Goal: Task Accomplishment & Management: Use online tool/utility

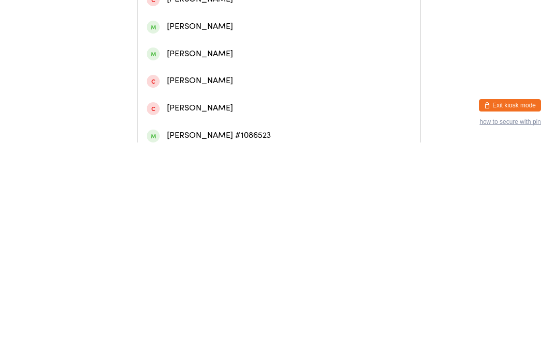
type input "Louise lell"
click at [255, 51] on div "Louise Lelliott #29931" at bounding box center [279, 44] width 265 height 14
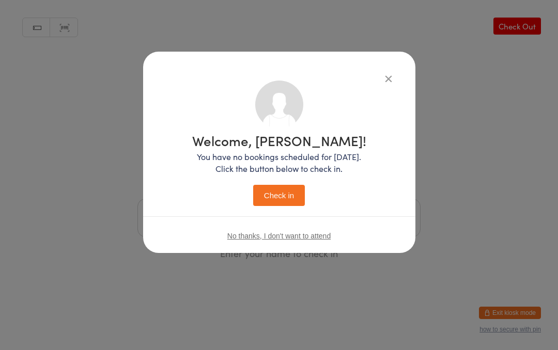
click at [285, 197] on button "Check in" at bounding box center [279, 195] width 52 height 21
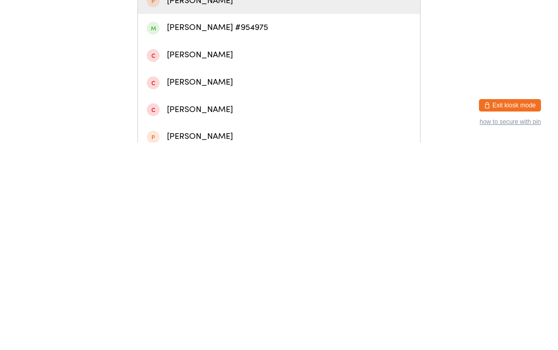
type input "[PERSON_NAME]"
click at [239, 228] on div "[PERSON_NAME] #954975" at bounding box center [279, 235] width 265 height 14
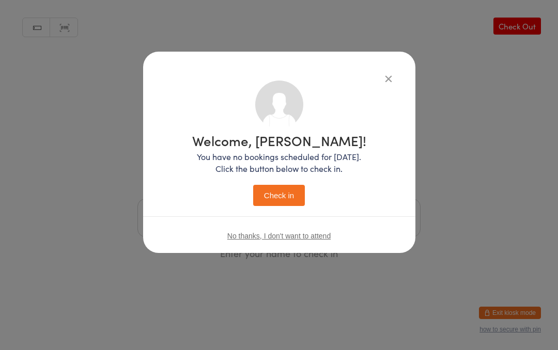
click at [281, 194] on button "Check in" at bounding box center [279, 195] width 52 height 21
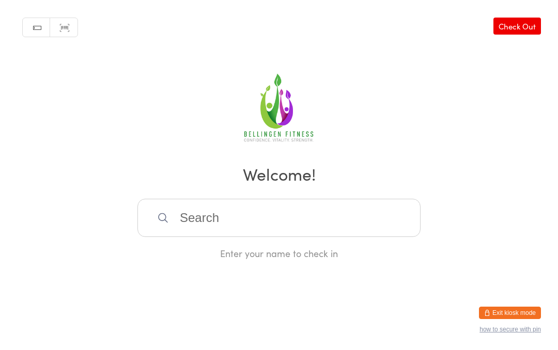
click at [281, 212] on input "search" at bounding box center [279, 218] width 283 height 38
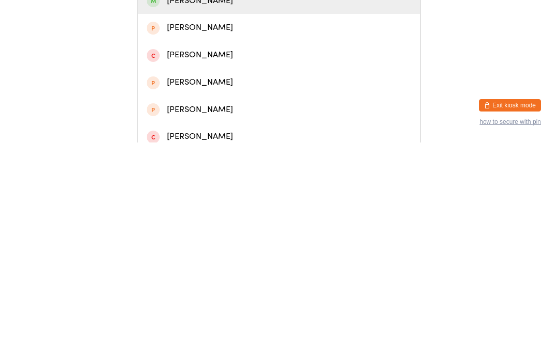
type input "[PERSON_NAME] ca"
click at [192, 202] on div "[PERSON_NAME]" at bounding box center [279, 209] width 265 height 14
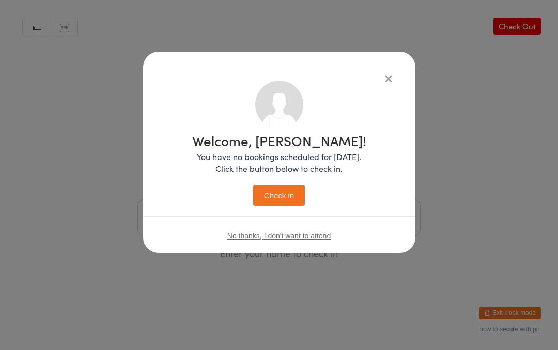
click at [272, 196] on button "Check in" at bounding box center [279, 195] width 52 height 21
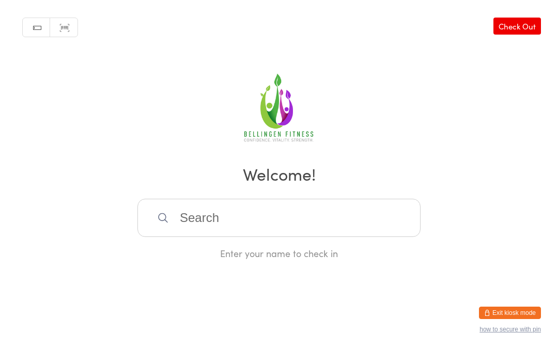
click at [324, 224] on input "search" at bounding box center [279, 218] width 283 height 38
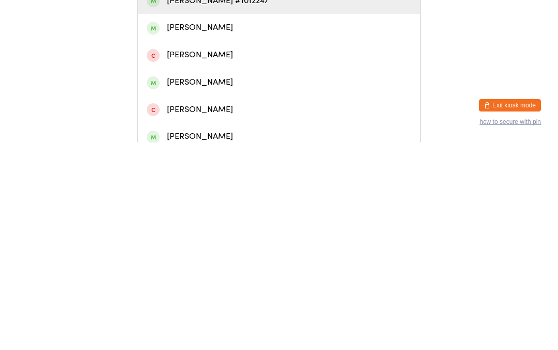
type input "Miles gool"
click at [241, 202] on div "[PERSON_NAME] #1012247" at bounding box center [279, 209] width 265 height 14
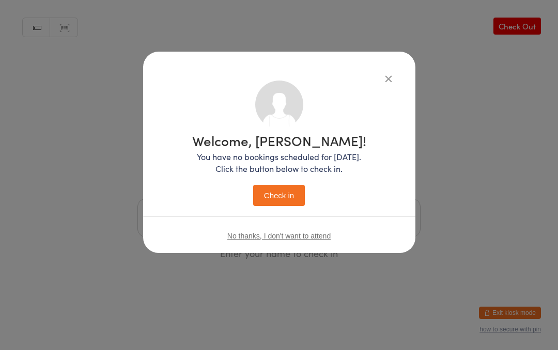
click at [287, 182] on div "Welcome, [PERSON_NAME]! You have no bookings scheduled for [DATE]. Click the bu…" at bounding box center [279, 170] width 174 height 72
click at [273, 182] on div "Welcome, [PERSON_NAME]! You have no bookings scheduled for [DATE]. Click the bu…" at bounding box center [279, 170] width 174 height 72
click at [287, 201] on button "Check in" at bounding box center [279, 195] width 52 height 21
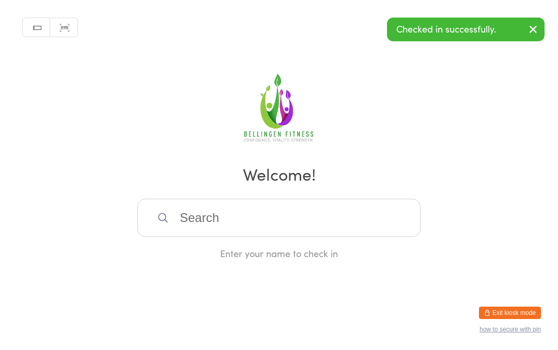
click at [243, 235] on input "search" at bounding box center [279, 218] width 283 height 38
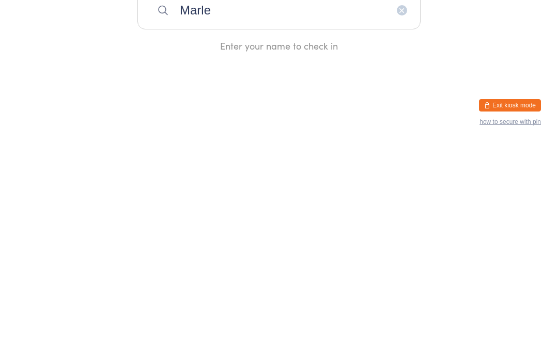
type input "[PERSON_NAME]"
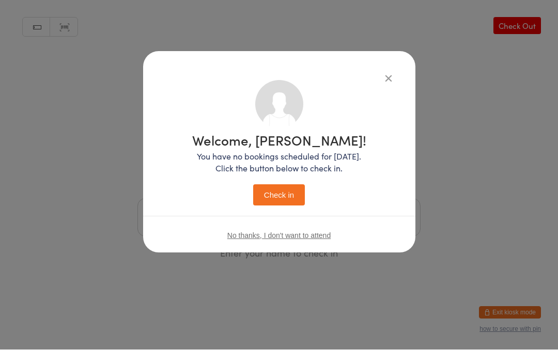
click at [397, 63] on div "Welcome, [PERSON_NAME]! You have no bookings scheduled for [DATE]. Click the bu…" at bounding box center [279, 153] width 272 height 202
click at [387, 74] on icon "button" at bounding box center [388, 78] width 11 height 11
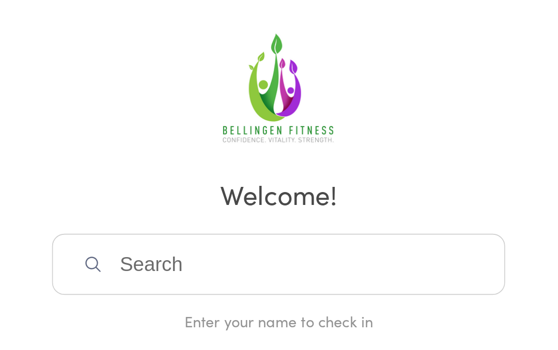
click at [145, 199] on input "search" at bounding box center [279, 218] width 283 height 38
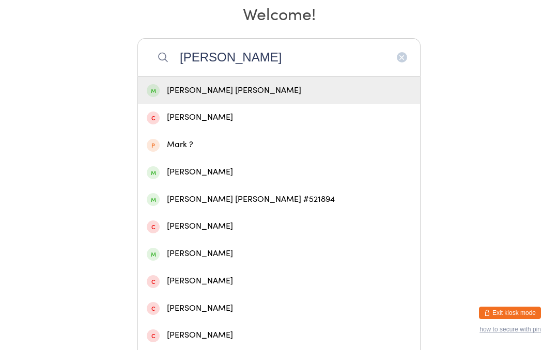
scroll to position [156, 0]
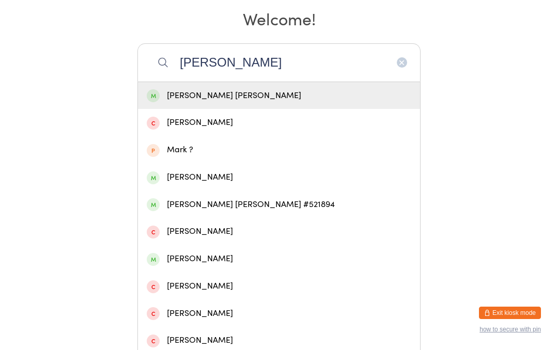
type input "[PERSON_NAME]"
click at [189, 101] on div "[PERSON_NAME] [PERSON_NAME]" at bounding box center [279, 96] width 265 height 14
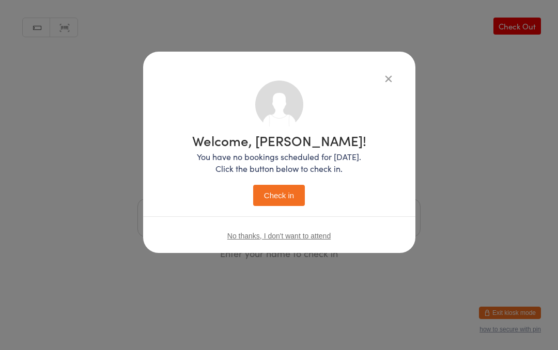
click at [286, 191] on button "Check in" at bounding box center [279, 195] width 52 height 21
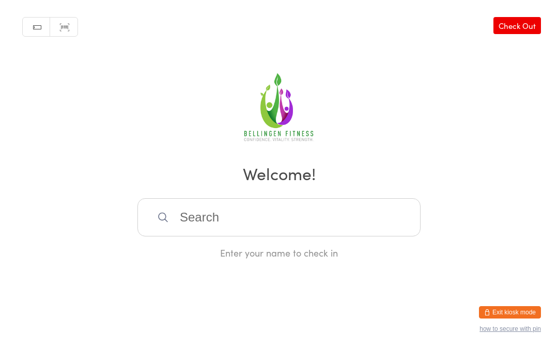
click at [348, 207] on input "search" at bounding box center [279, 218] width 283 height 38
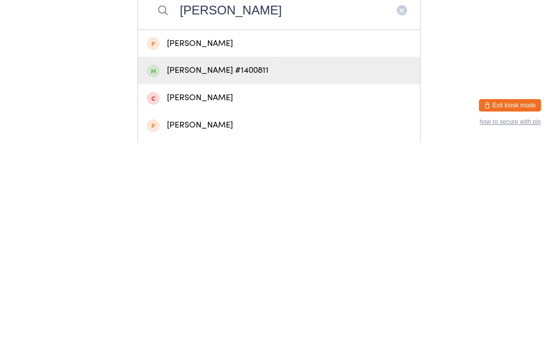
type input "[PERSON_NAME]"
click at [160, 271] on div "[PERSON_NAME] #1400811" at bounding box center [279, 278] width 265 height 14
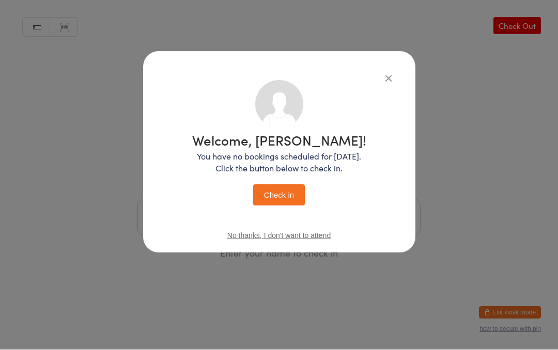
click at [268, 193] on button "Check in" at bounding box center [279, 195] width 52 height 21
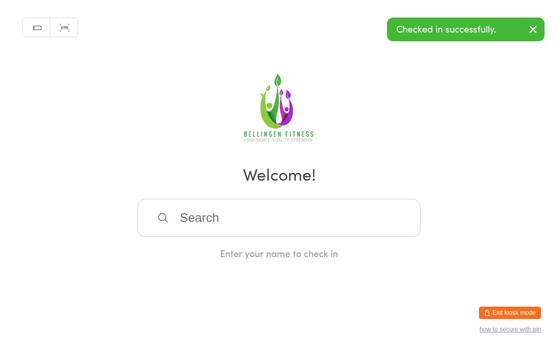
click at [250, 214] on input "search" at bounding box center [279, 218] width 283 height 38
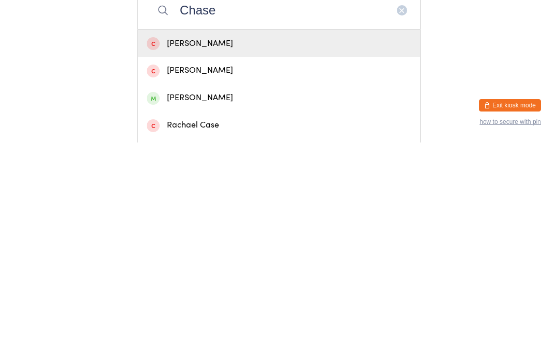
type input "Chase"
click at [203, 299] on div "[PERSON_NAME]" at bounding box center [279, 306] width 265 height 14
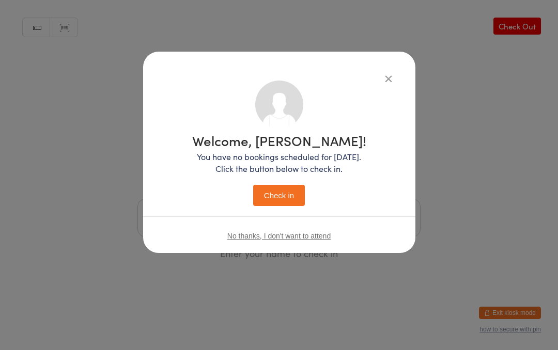
click at [277, 195] on button "Check in" at bounding box center [279, 195] width 52 height 21
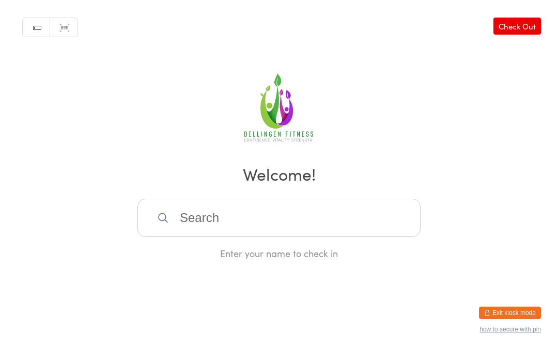
click at [239, 223] on input "search" at bounding box center [279, 218] width 283 height 38
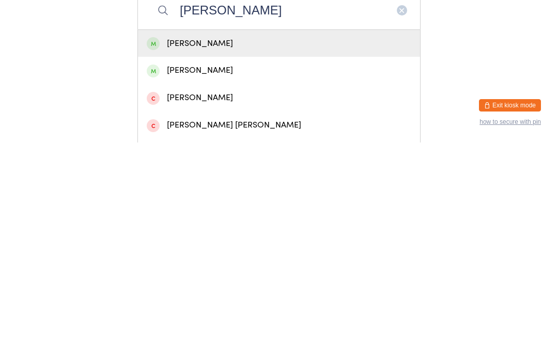
type input "[PERSON_NAME]"
click at [248, 245] on div "[PERSON_NAME]" at bounding box center [279, 252] width 265 height 14
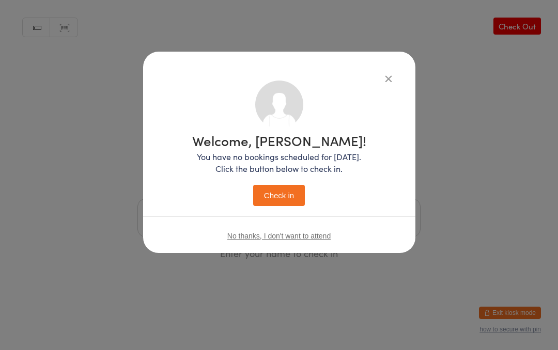
click at [282, 200] on button "Check in" at bounding box center [279, 195] width 52 height 21
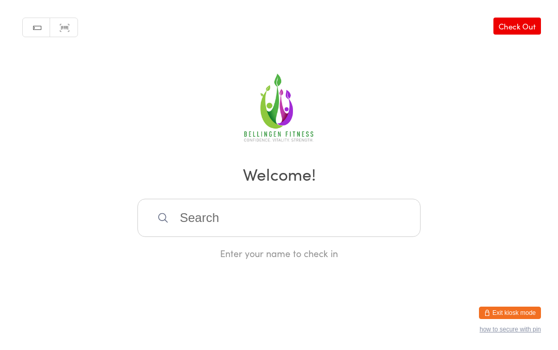
click at [247, 220] on input "search" at bounding box center [279, 218] width 283 height 38
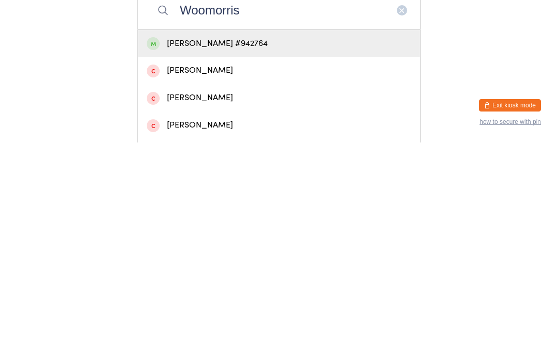
type input "Woomorris"
click at [284, 245] on div "[PERSON_NAME] #942764" at bounding box center [279, 252] width 265 height 14
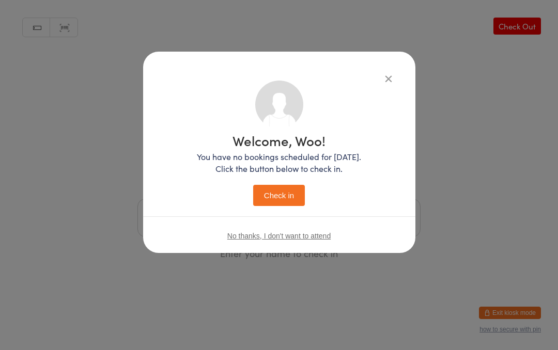
click at [279, 197] on button "Check in" at bounding box center [279, 195] width 52 height 21
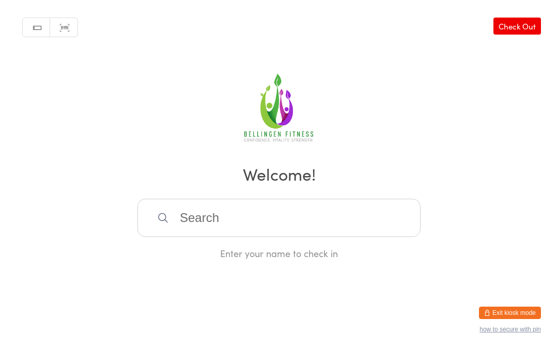
click at [238, 214] on input "search" at bounding box center [279, 218] width 283 height 38
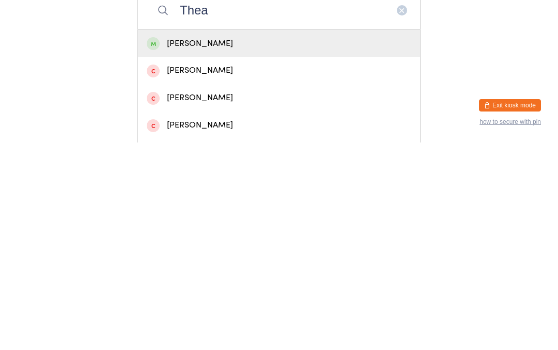
type input "Thea"
click at [229, 238] on div "[PERSON_NAME]" at bounding box center [279, 251] width 282 height 27
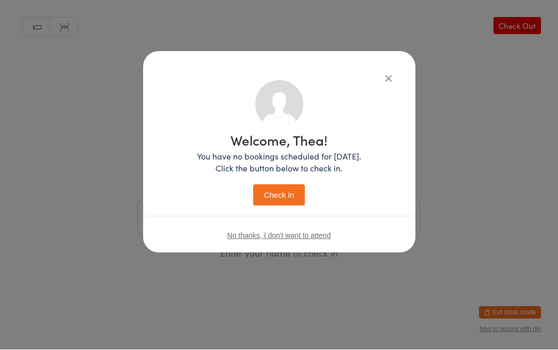
click at [286, 195] on button "Check in" at bounding box center [279, 195] width 52 height 21
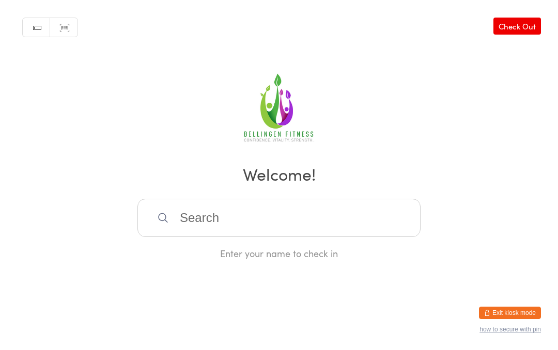
click at [225, 216] on input "search" at bounding box center [279, 218] width 283 height 38
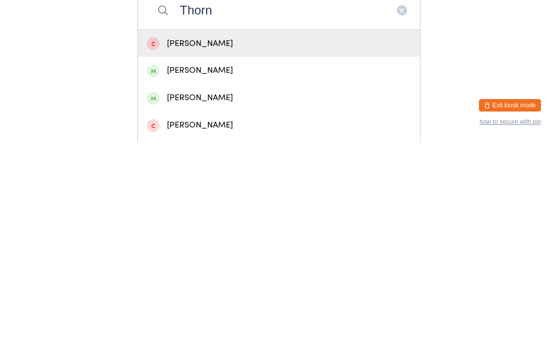
type input "Thorn"
click at [186, 299] on div "[PERSON_NAME]" at bounding box center [279, 306] width 265 height 14
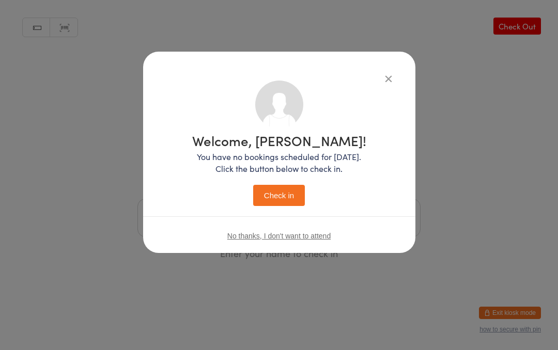
click at [283, 201] on button "Check in" at bounding box center [279, 195] width 52 height 21
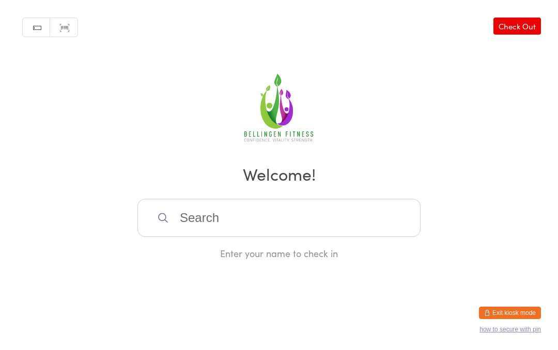
click at [184, 211] on input "search" at bounding box center [279, 218] width 283 height 38
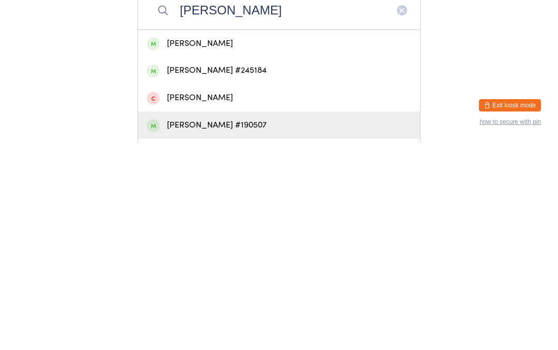
type input "[PERSON_NAME]"
click at [230, 326] on div "[PERSON_NAME] #190507" at bounding box center [279, 333] width 265 height 14
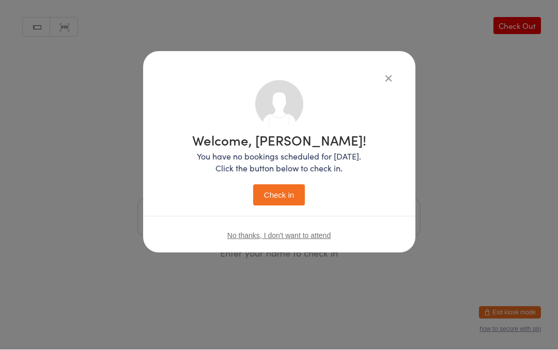
click at [290, 191] on button "Check in" at bounding box center [279, 195] width 52 height 21
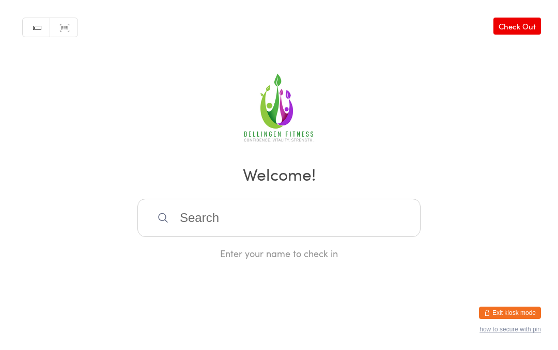
click at [210, 237] on input "search" at bounding box center [279, 218] width 283 height 38
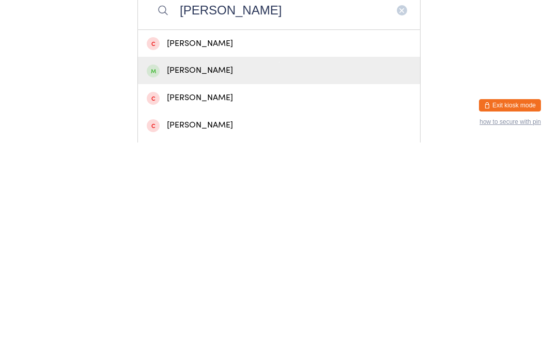
type input "[PERSON_NAME]"
click at [228, 271] on div "[PERSON_NAME]" at bounding box center [279, 278] width 265 height 14
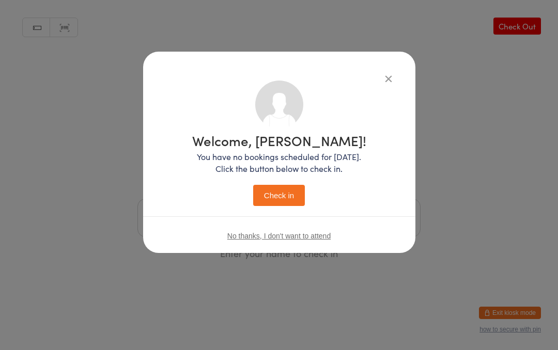
click at [279, 194] on button "Check in" at bounding box center [279, 195] width 52 height 21
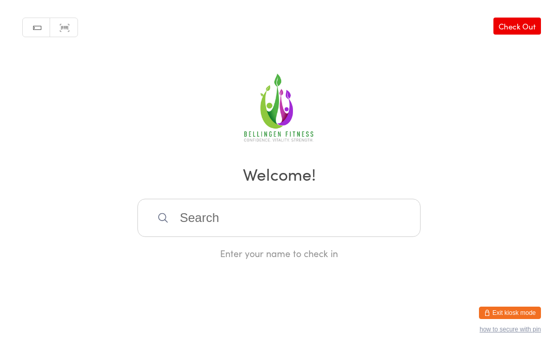
click at [241, 258] on div "Enter your name to check in" at bounding box center [279, 253] width 283 height 13
click at [247, 223] on input "search" at bounding box center [279, 218] width 283 height 38
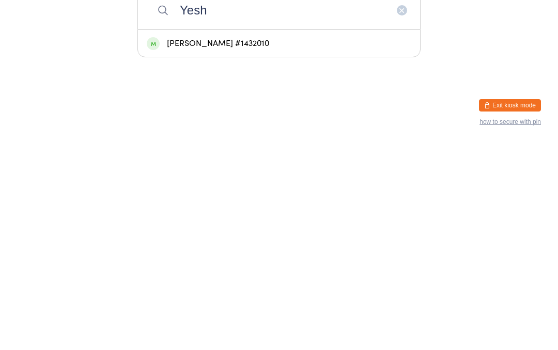
type input "Yesh"
click at [209, 245] on div "[PERSON_NAME] #1432010" at bounding box center [279, 252] width 265 height 14
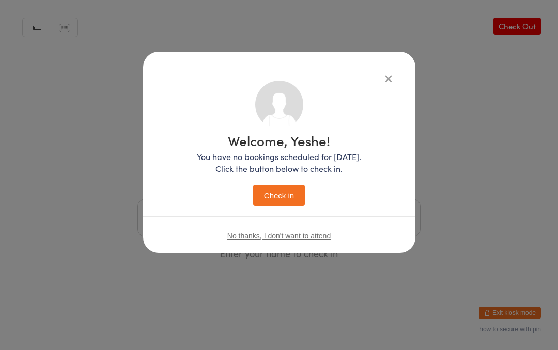
click at [263, 193] on button "Check in" at bounding box center [279, 195] width 52 height 21
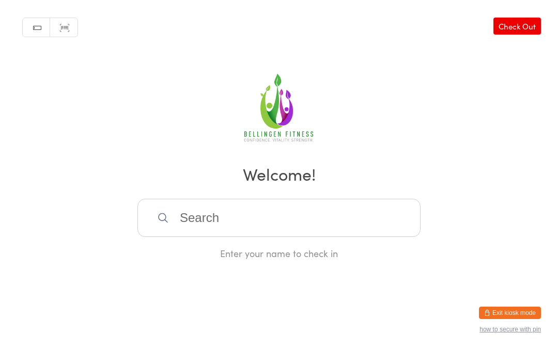
click at [197, 216] on input "search" at bounding box center [279, 218] width 283 height 38
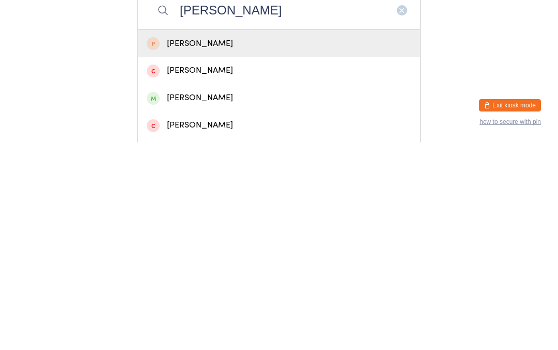
type input "[PERSON_NAME]"
click at [197, 299] on div "[PERSON_NAME]" at bounding box center [279, 306] width 265 height 14
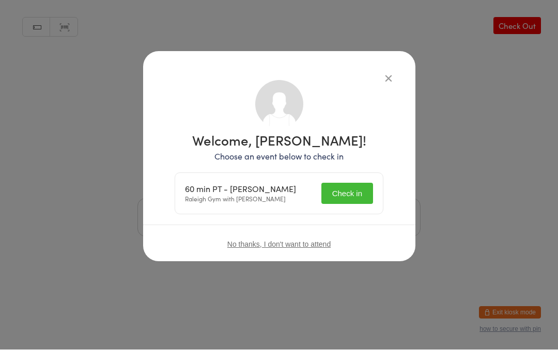
click at [353, 197] on button "Check in" at bounding box center [348, 194] width 52 height 21
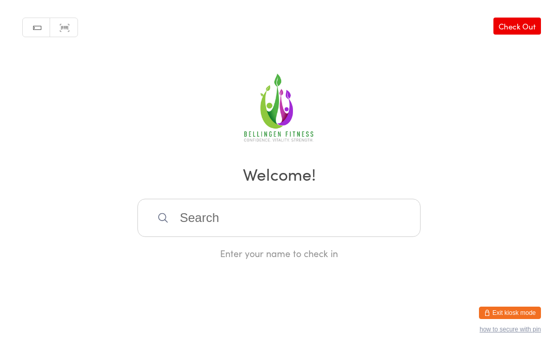
click at [193, 230] on input "search" at bounding box center [279, 218] width 283 height 38
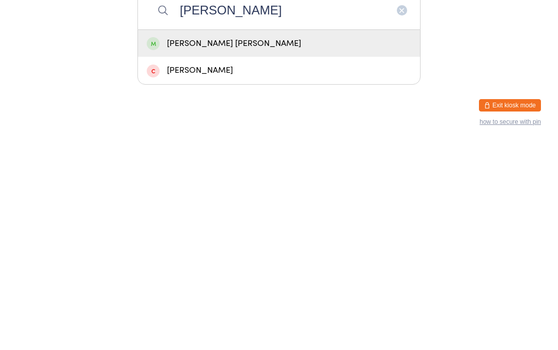
type input "[PERSON_NAME]"
click at [204, 245] on div "[PERSON_NAME] [PERSON_NAME]" at bounding box center [279, 252] width 265 height 14
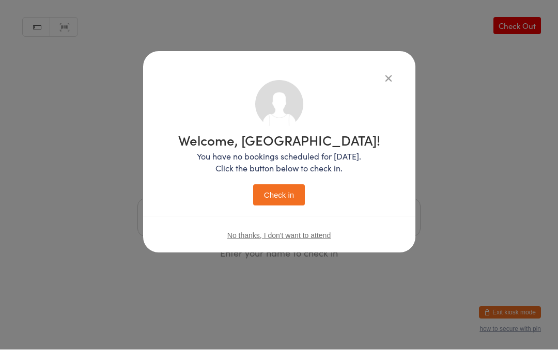
click at [274, 188] on button "Check in" at bounding box center [279, 195] width 52 height 21
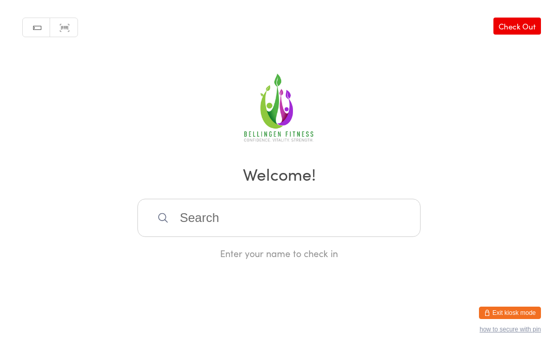
click at [212, 222] on input "search" at bounding box center [279, 218] width 283 height 38
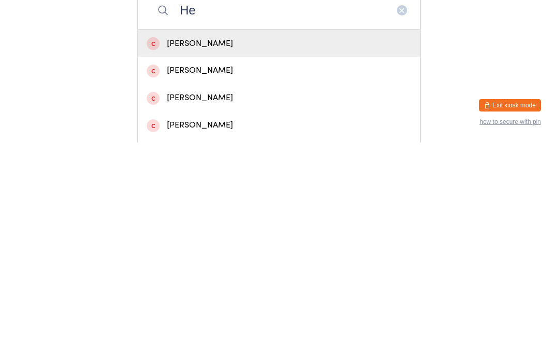
type input "H"
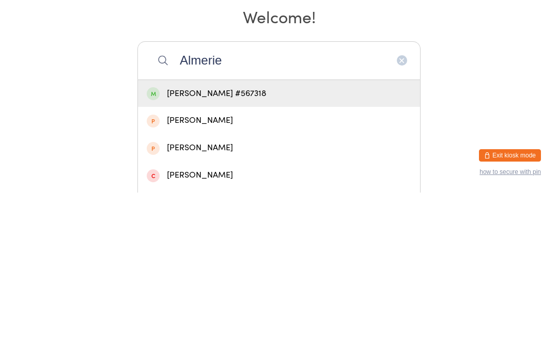
type input "Almerie"
click at [259, 238] on div "[PERSON_NAME] #567318" at bounding box center [279, 251] width 282 height 27
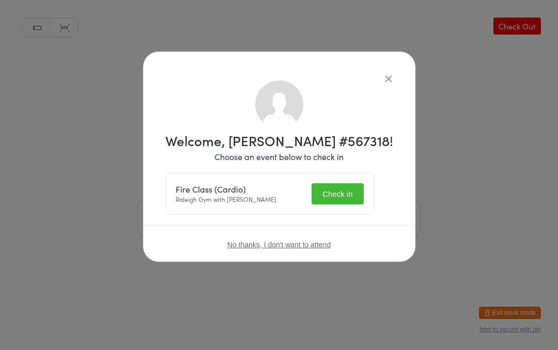
click at [343, 194] on button "Check in" at bounding box center [338, 194] width 52 height 21
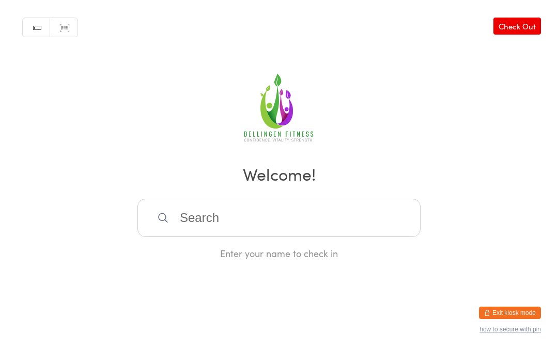
click at [284, 232] on input "search" at bounding box center [279, 218] width 283 height 38
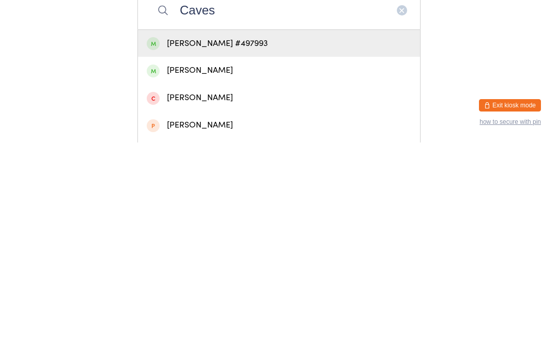
type input "Caves"
click at [287, 238] on div "[PERSON_NAME] #497993" at bounding box center [279, 251] width 282 height 27
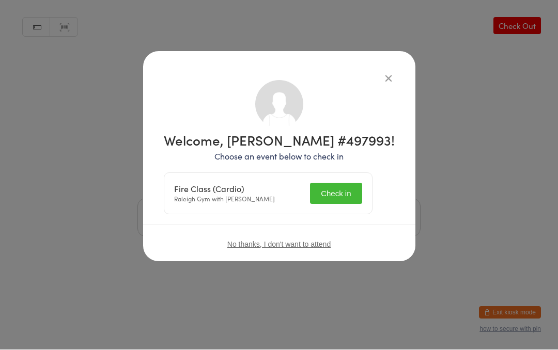
click at [359, 193] on button "Check in" at bounding box center [336, 194] width 52 height 21
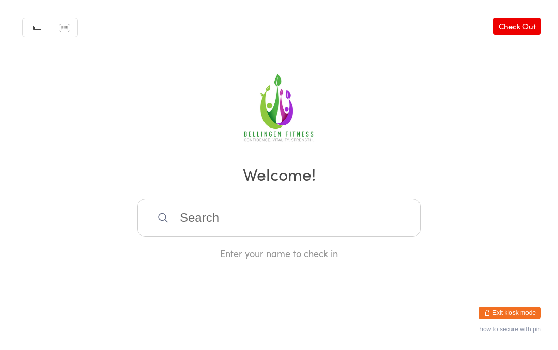
click at [246, 237] on input "search" at bounding box center [279, 218] width 283 height 38
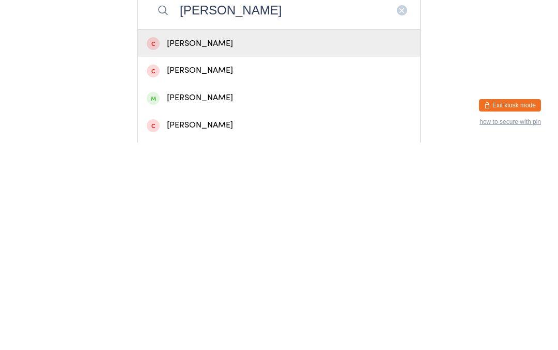
type input "[PERSON_NAME]"
click at [206, 299] on div "[PERSON_NAME]" at bounding box center [279, 306] width 265 height 14
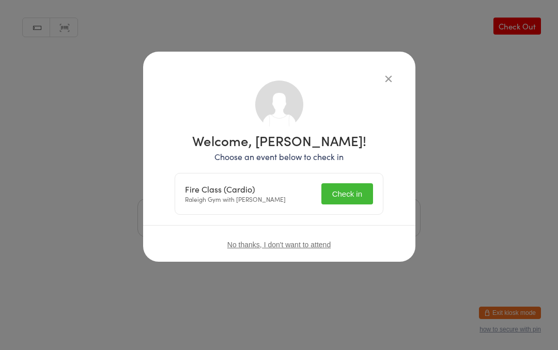
click at [337, 197] on button "Check in" at bounding box center [348, 194] width 52 height 21
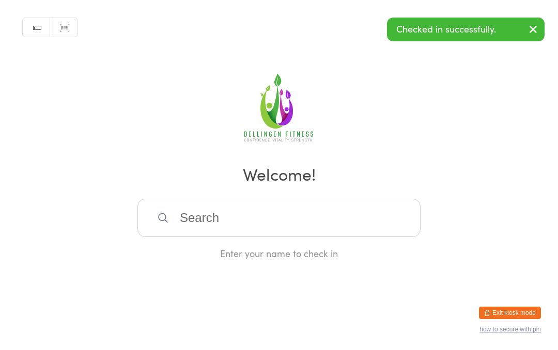
click at [226, 231] on input "search" at bounding box center [279, 218] width 283 height 38
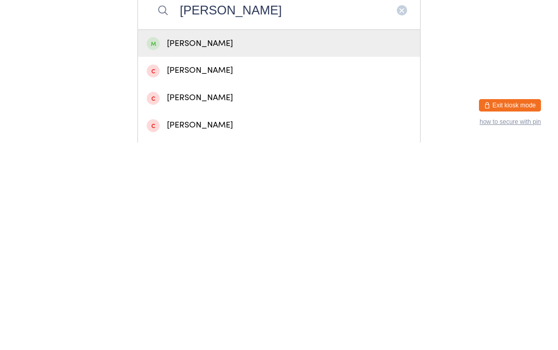
type input "[PERSON_NAME]"
click at [194, 245] on div "[PERSON_NAME]" at bounding box center [279, 252] width 265 height 14
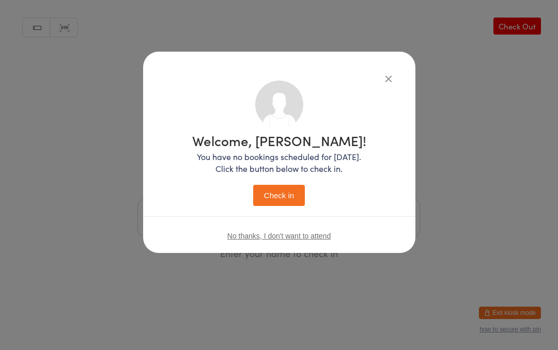
click at [271, 203] on button "Check in" at bounding box center [279, 195] width 52 height 21
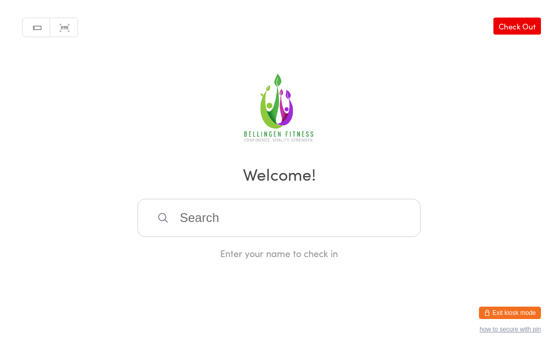
click at [302, 219] on input "search" at bounding box center [279, 218] width 283 height 38
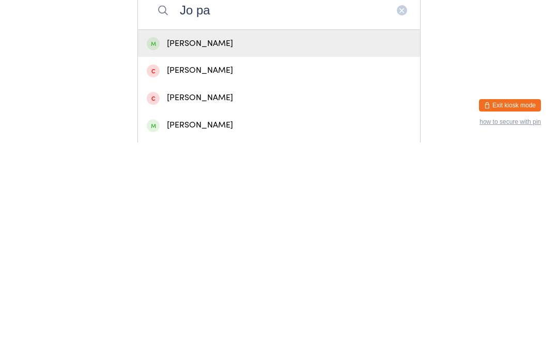
type input "Jo pa"
click at [248, 245] on div "[PERSON_NAME]" at bounding box center [279, 252] width 265 height 14
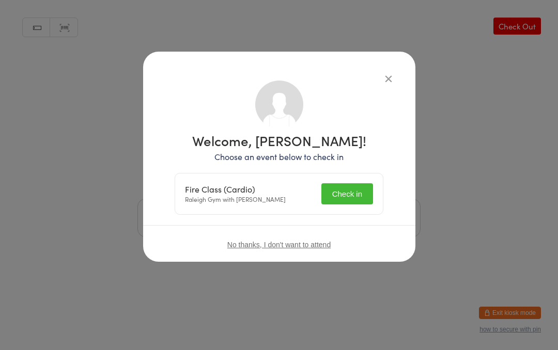
click at [356, 189] on button "Check in" at bounding box center [348, 194] width 52 height 21
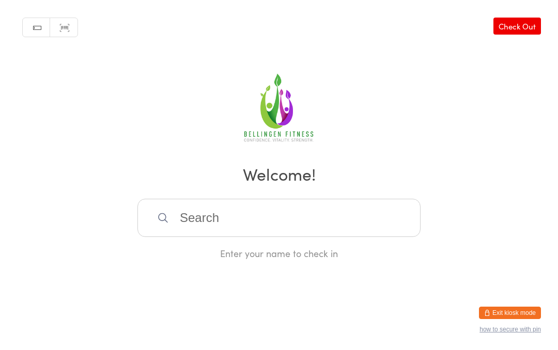
click at [223, 235] on input "search" at bounding box center [279, 218] width 283 height 38
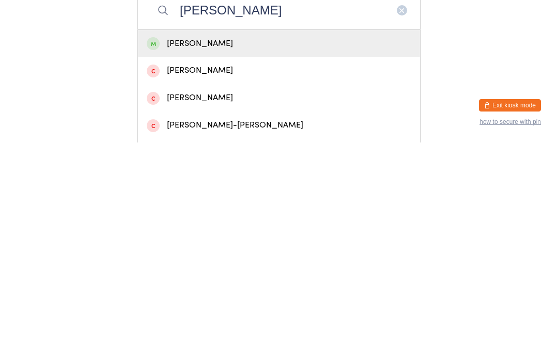
type input "[PERSON_NAME]"
click at [238, 245] on div "[PERSON_NAME]" at bounding box center [279, 252] width 265 height 14
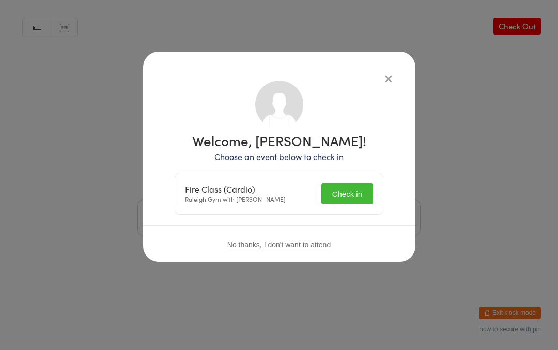
click at [364, 190] on button "Check in" at bounding box center [348, 194] width 52 height 21
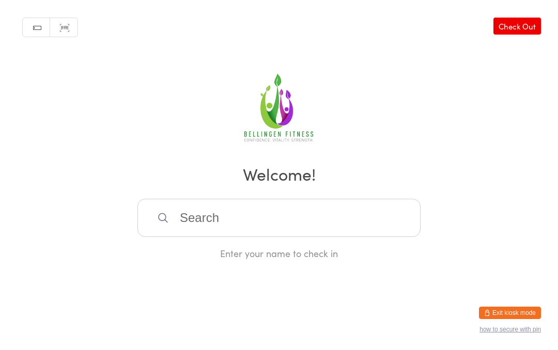
click at [268, 224] on input "search" at bounding box center [279, 218] width 283 height 38
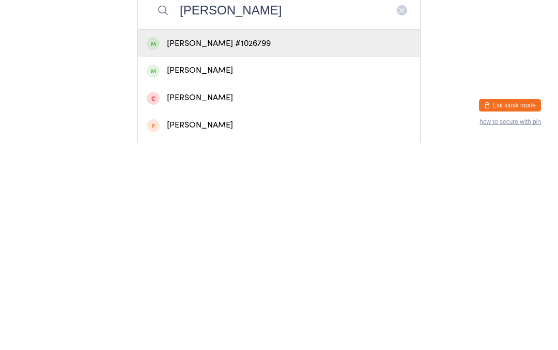
type input "[PERSON_NAME]"
click at [257, 245] on div "[PERSON_NAME] #1026799" at bounding box center [279, 252] width 265 height 14
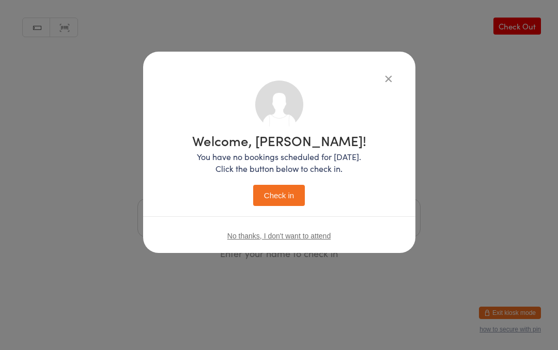
click at [284, 192] on button "Check in" at bounding box center [279, 195] width 52 height 21
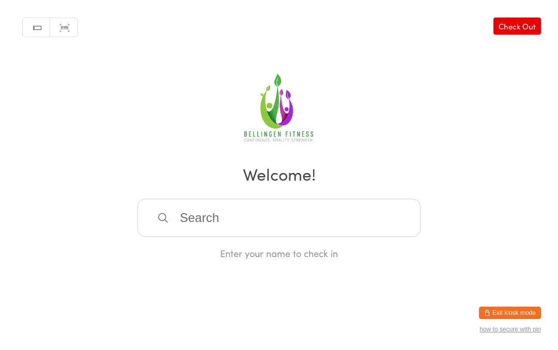
click at [219, 236] on input "search" at bounding box center [279, 218] width 283 height 38
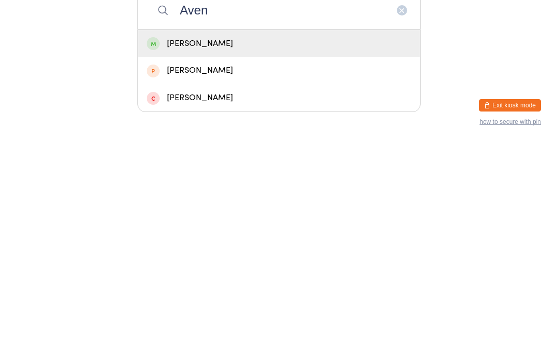
type input "Aven"
click at [184, 271] on div "[PERSON_NAME]" at bounding box center [279, 278] width 265 height 14
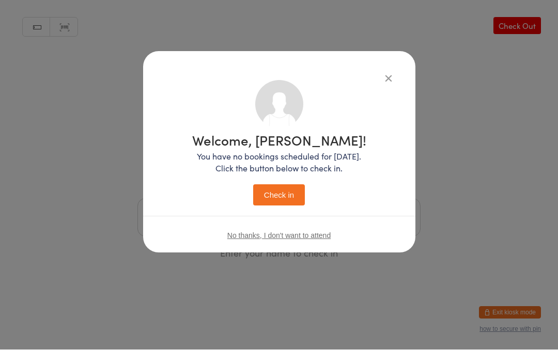
click at [386, 81] on icon "button" at bounding box center [388, 78] width 11 height 11
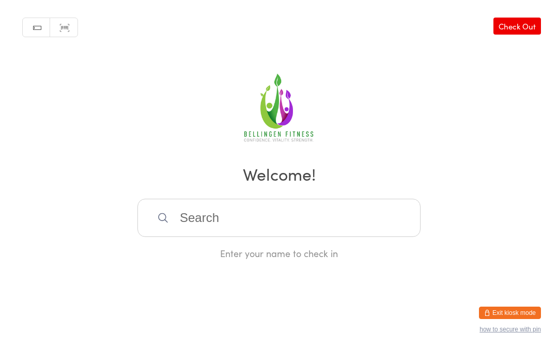
click at [177, 219] on input "search" at bounding box center [279, 218] width 283 height 38
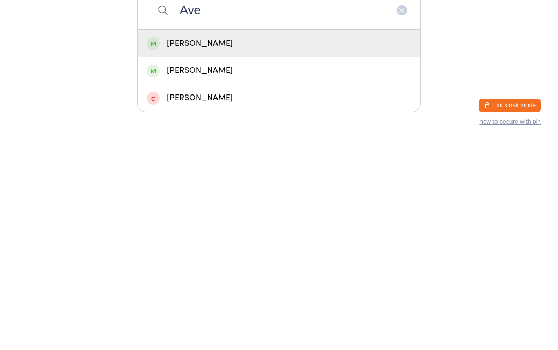
type input "Ave"
click at [194, 245] on div "[PERSON_NAME]" at bounding box center [279, 252] width 265 height 14
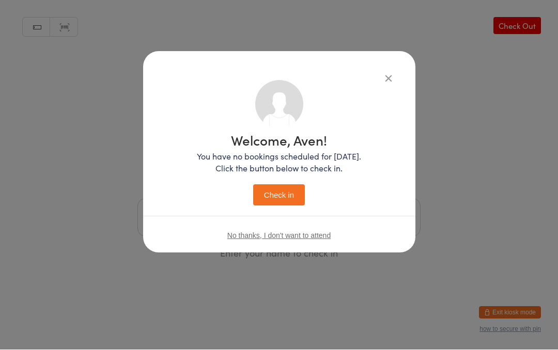
click at [291, 200] on button "Check in" at bounding box center [279, 195] width 52 height 21
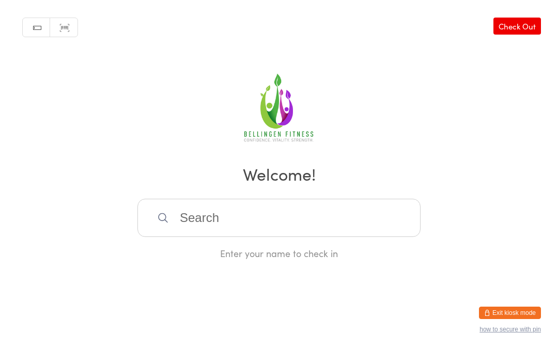
click at [390, 225] on input "search" at bounding box center [279, 218] width 283 height 38
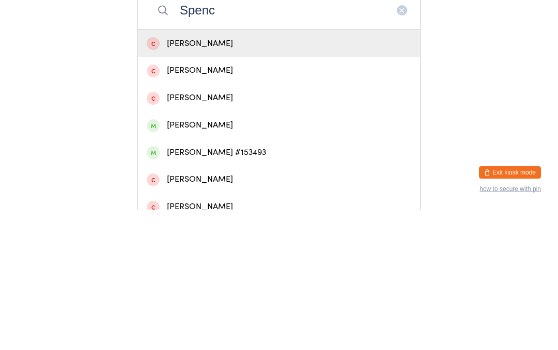
scroll to position [81, 0]
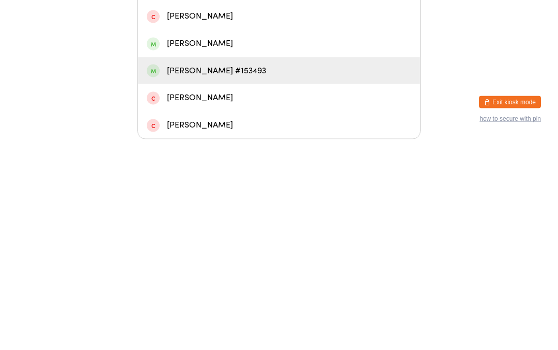
type input "Spenc"
click at [312, 275] on div "[PERSON_NAME] #153493" at bounding box center [279, 282] width 265 height 14
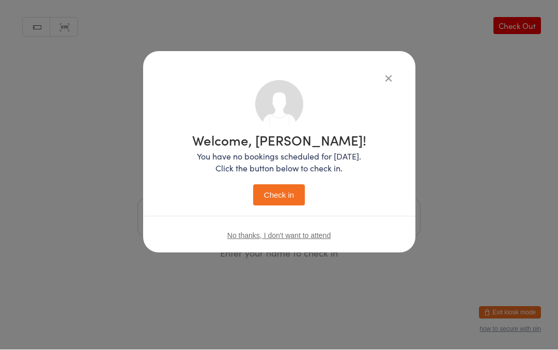
click at [291, 190] on button "Check in" at bounding box center [279, 195] width 52 height 21
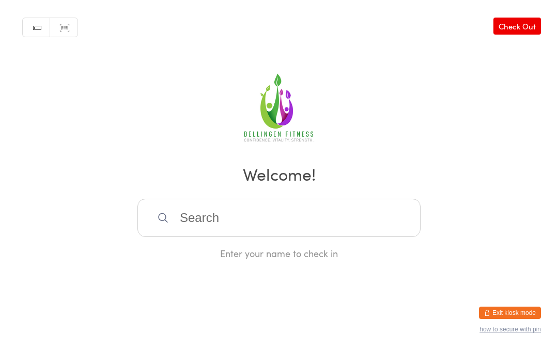
click at [256, 212] on input "search" at bounding box center [279, 218] width 283 height 38
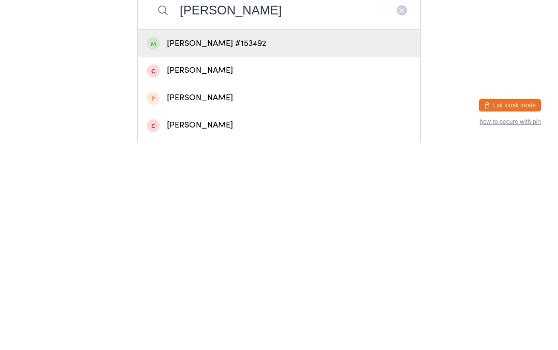
type input "[PERSON_NAME]"
click at [294, 245] on div "[PERSON_NAME] #153492" at bounding box center [279, 252] width 265 height 14
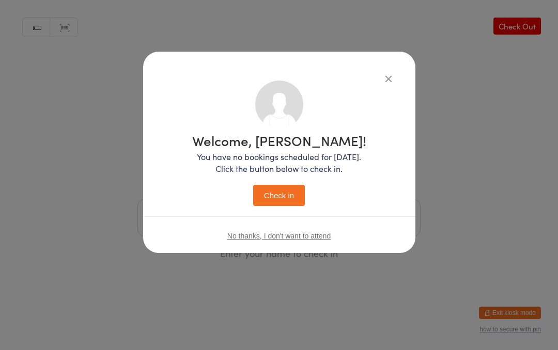
click at [287, 200] on button "Check in" at bounding box center [279, 195] width 52 height 21
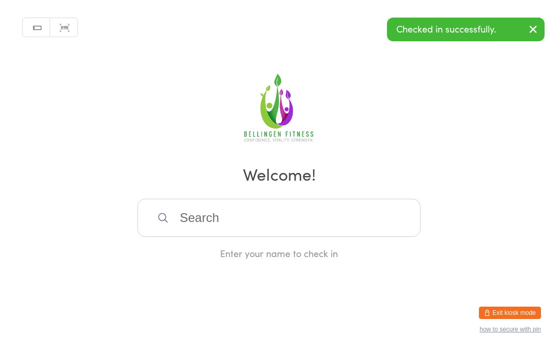
click at [311, 215] on input "search" at bounding box center [279, 218] width 283 height 38
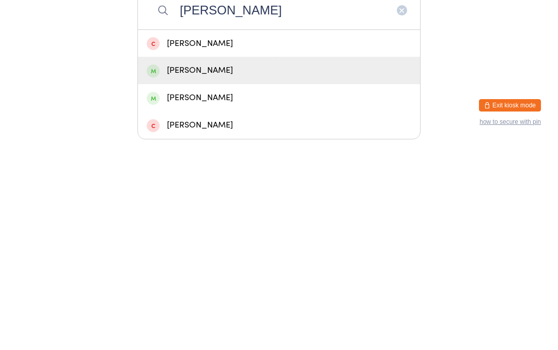
type input "[PERSON_NAME]"
click at [241, 265] on div "[PERSON_NAME]" at bounding box center [279, 278] width 282 height 27
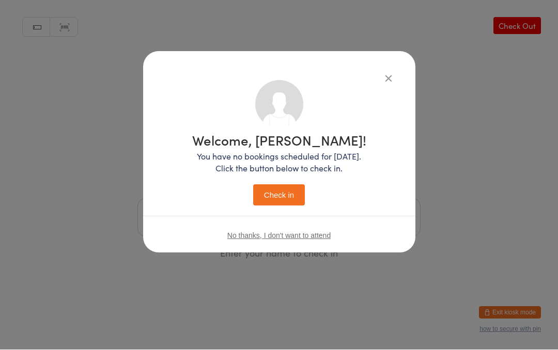
click at [289, 182] on div "Welcome, [PERSON_NAME]! You have no bookings scheduled for [DATE]. Click the bu…" at bounding box center [279, 170] width 174 height 72
click at [297, 186] on button "Check in" at bounding box center [279, 195] width 52 height 21
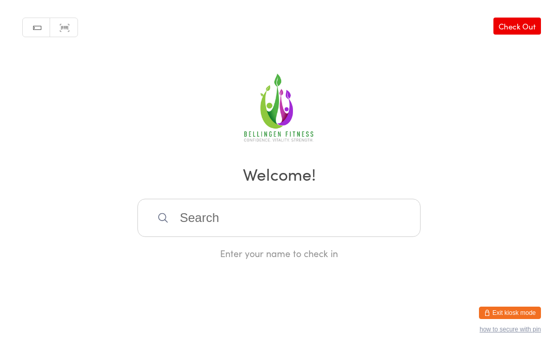
click at [321, 219] on input "search" at bounding box center [279, 218] width 283 height 38
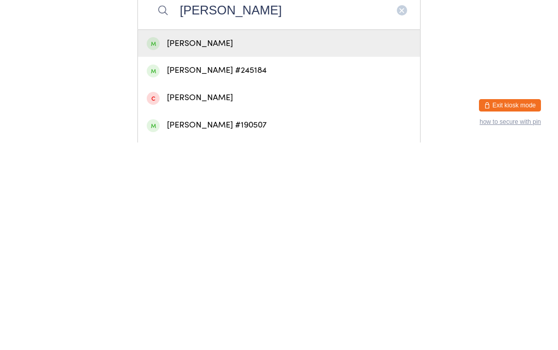
type input "[PERSON_NAME]"
click at [229, 326] on div "[PERSON_NAME] #190507" at bounding box center [279, 333] width 265 height 14
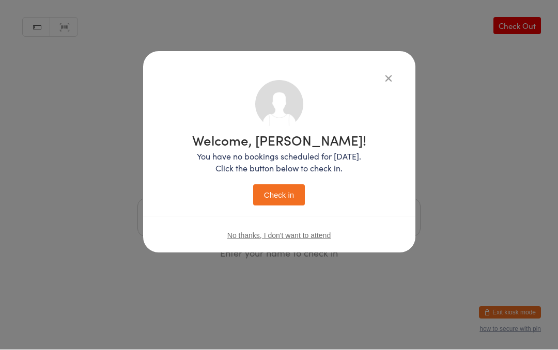
click at [287, 194] on button "Check in" at bounding box center [279, 195] width 52 height 21
